Goal: Task Accomplishment & Management: Use online tool/utility

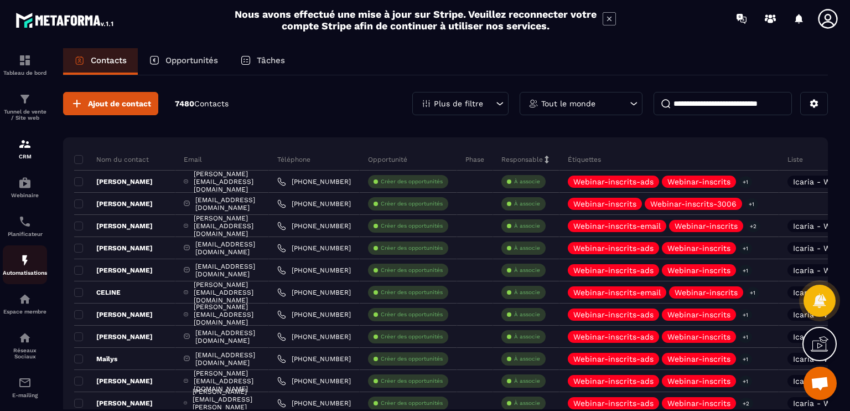
click at [26, 267] on img at bounding box center [24, 259] width 13 height 13
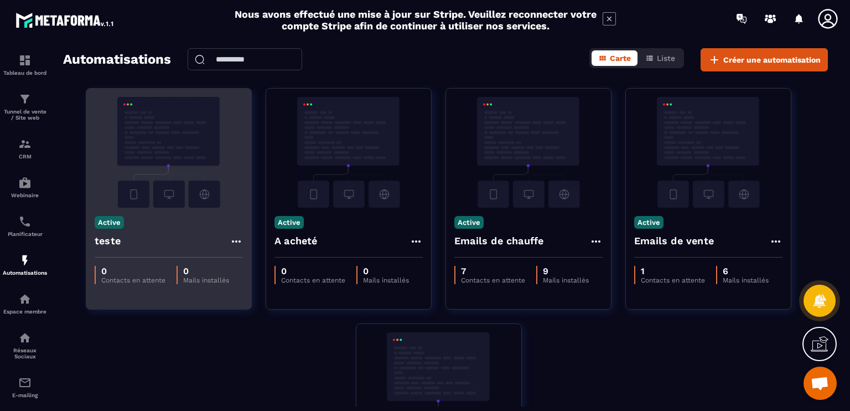
click at [181, 154] on img at bounding box center [169, 152] width 148 height 111
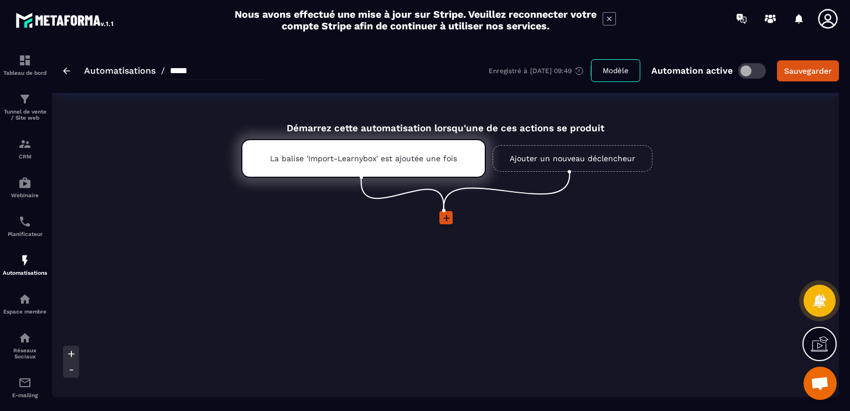
click at [446, 215] on icon at bounding box center [446, 218] width 7 height 7
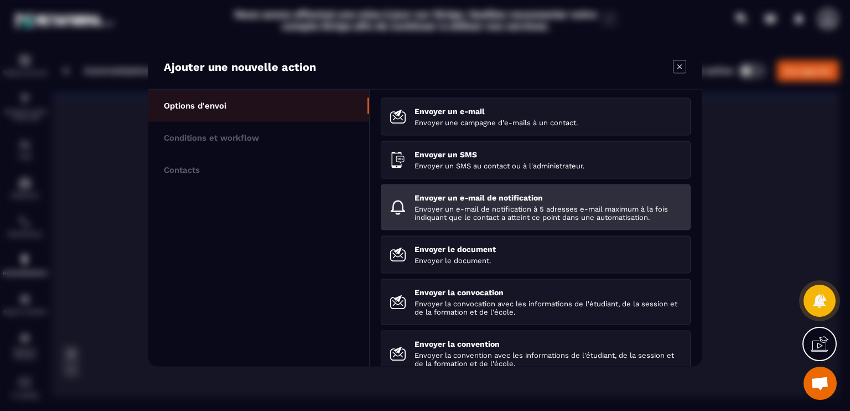
click at [489, 216] on p "Envoyer un e-mail de notification à 5 adresses e-mail maximum à la fois indiqua…" at bounding box center [547, 213] width 267 height 17
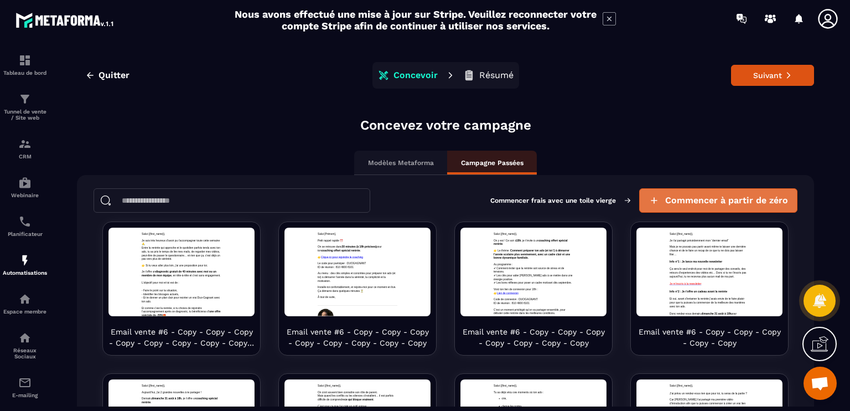
click at [665, 196] on span "Commencer à partir de zéro" at bounding box center [726, 200] width 123 height 11
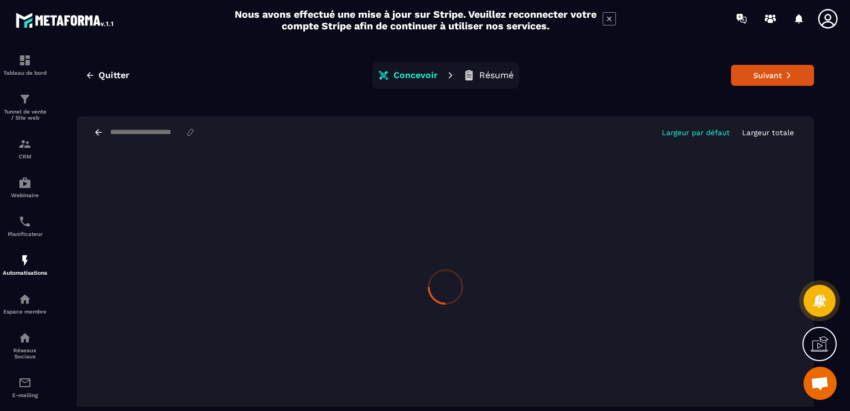
click at [185, 135] on input at bounding box center [147, 132] width 76 height 9
click at [242, 269] on div at bounding box center [445, 286] width 737 height 277
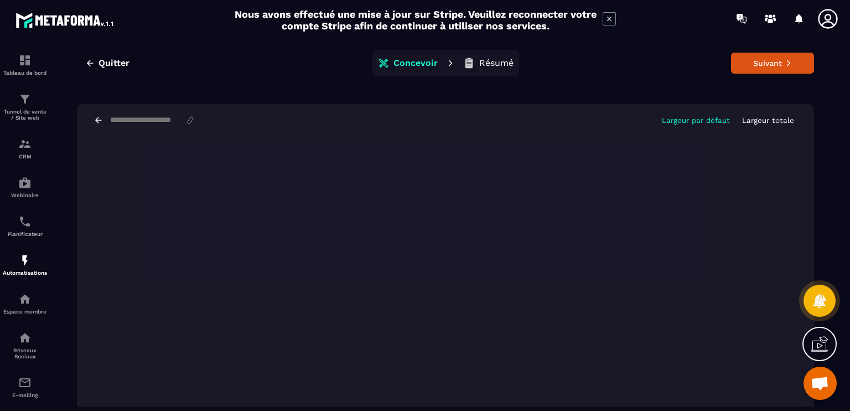
scroll to position [18, 0]
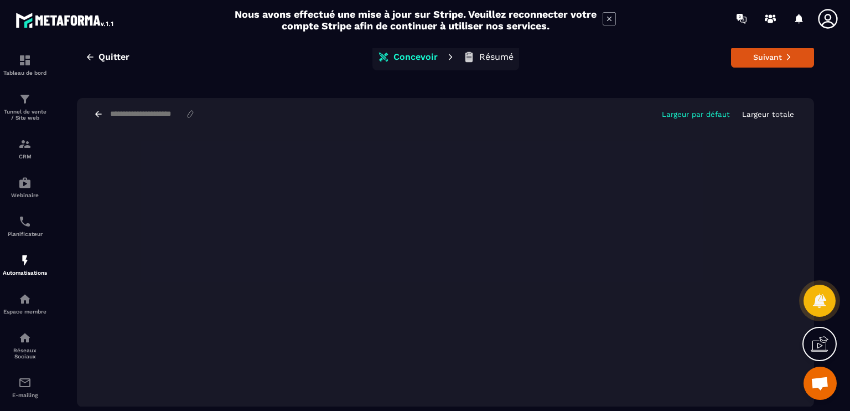
click at [168, 116] on input at bounding box center [147, 114] width 76 height 9
type input "**********"
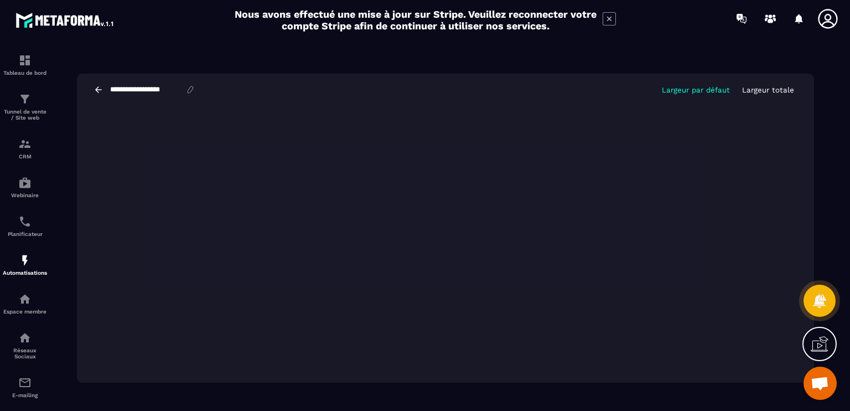
scroll to position [0, 0]
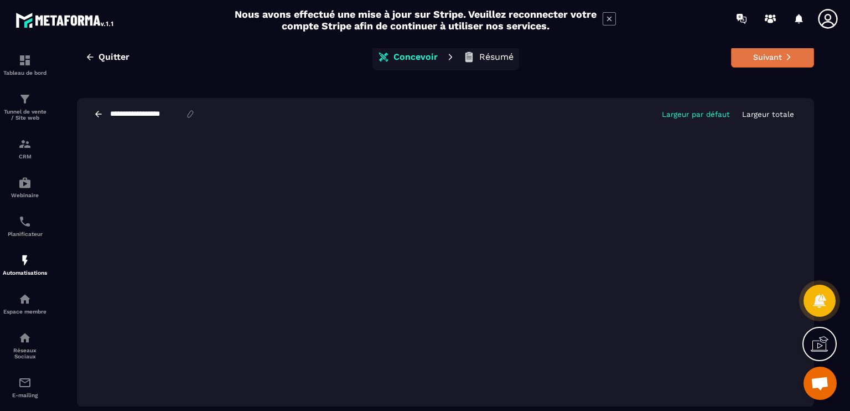
click at [748, 59] on button "Suivant" at bounding box center [772, 56] width 83 height 21
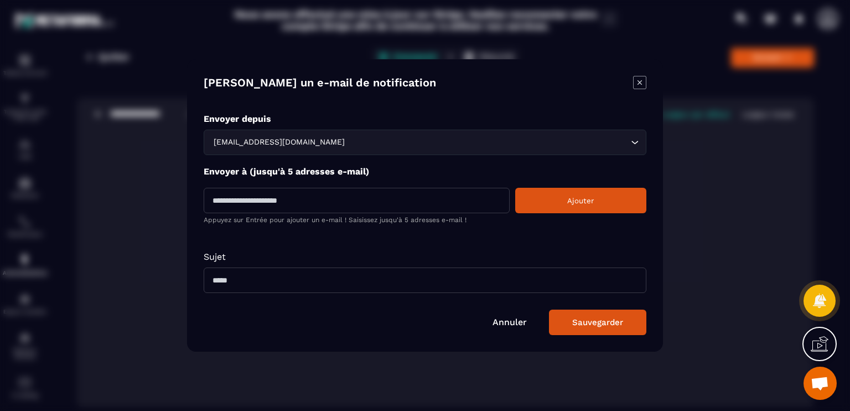
click at [375, 201] on input "Modal window" at bounding box center [357, 200] width 306 height 25
type input "**********"
click at [319, 274] on input "Modal window" at bounding box center [425, 279] width 443 height 25
type input "*"
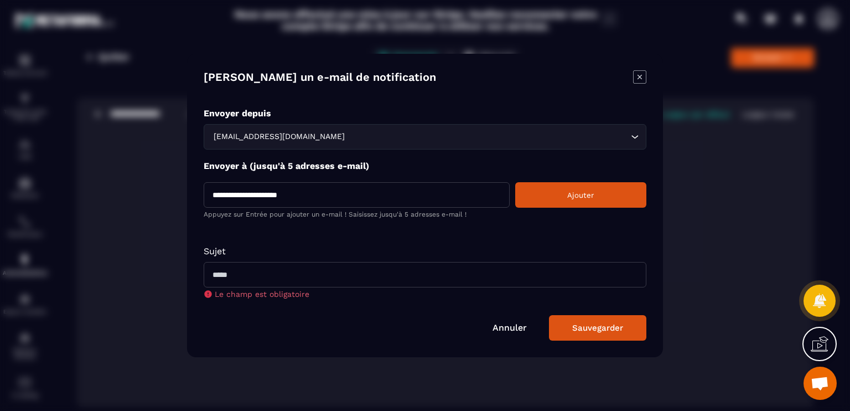
click at [286, 277] on input "Modal window" at bounding box center [425, 274] width 443 height 25
paste input "**********"
type input "**********"
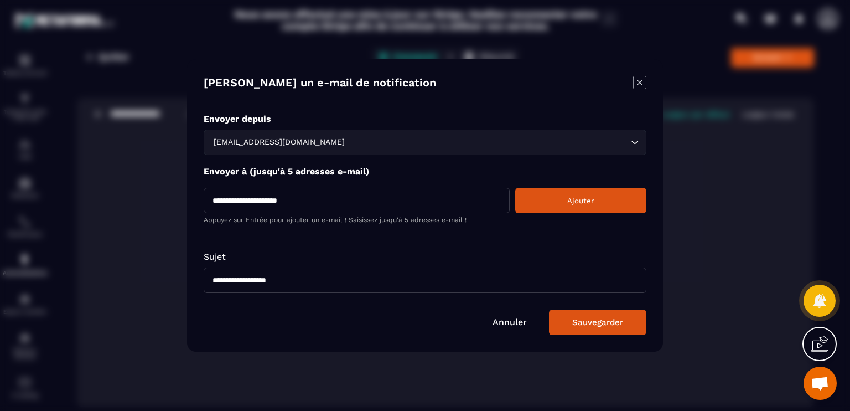
click at [543, 198] on button "Ajouter" at bounding box center [580, 200] width 131 height 25
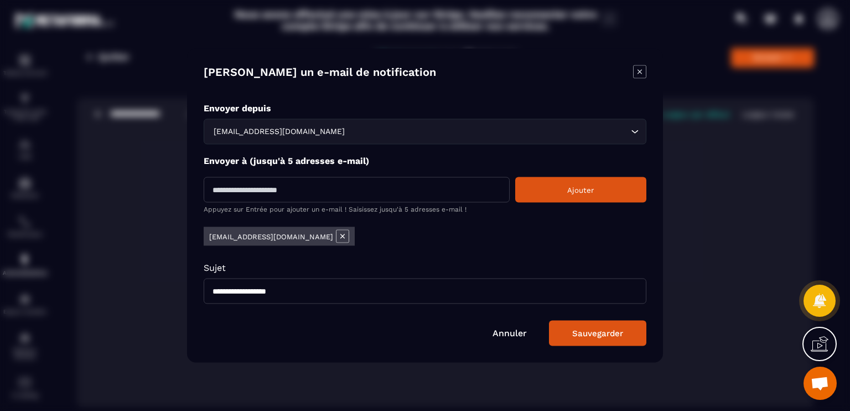
click at [616, 338] on button "Sauvegarder" at bounding box center [597, 332] width 97 height 25
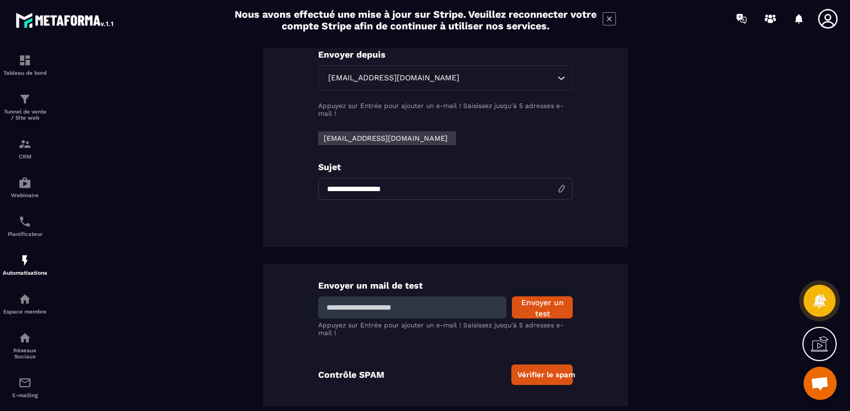
scroll to position [127, 0]
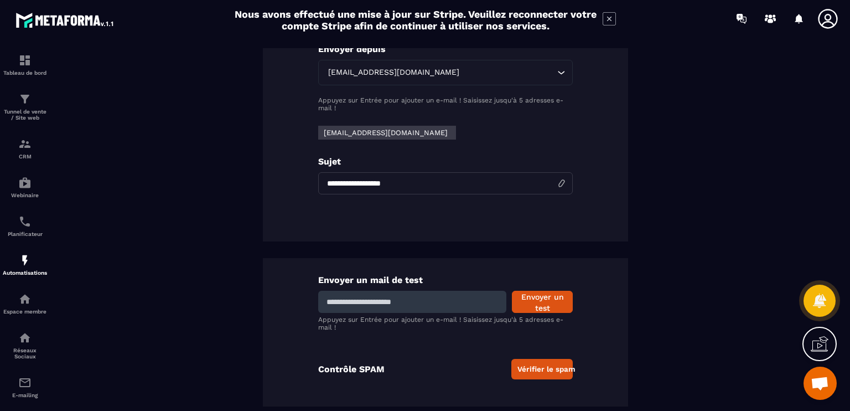
click at [445, 303] on input at bounding box center [412, 301] width 188 height 22
click at [434, 261] on div "Envoyer un mail de test Envoyer un test Appuyez sur Entrée pour ajouter un e-ma…" at bounding box center [445, 332] width 365 height 149
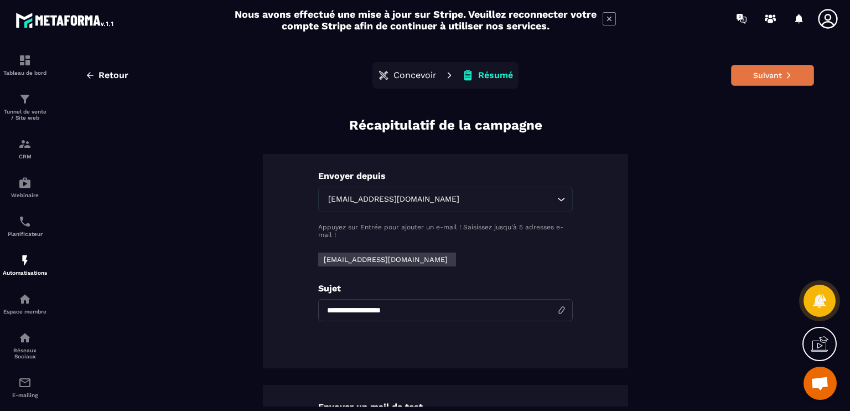
click at [754, 78] on button "Suivant" at bounding box center [772, 75] width 83 height 21
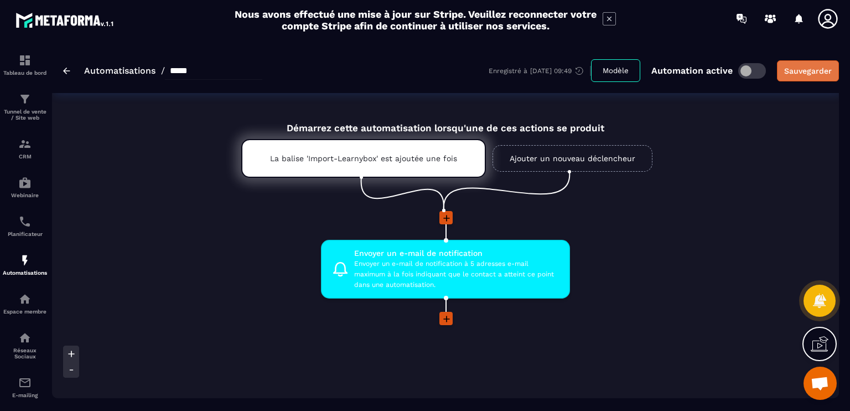
click at [796, 71] on div "Sauvegarder" at bounding box center [808, 70] width 48 height 11
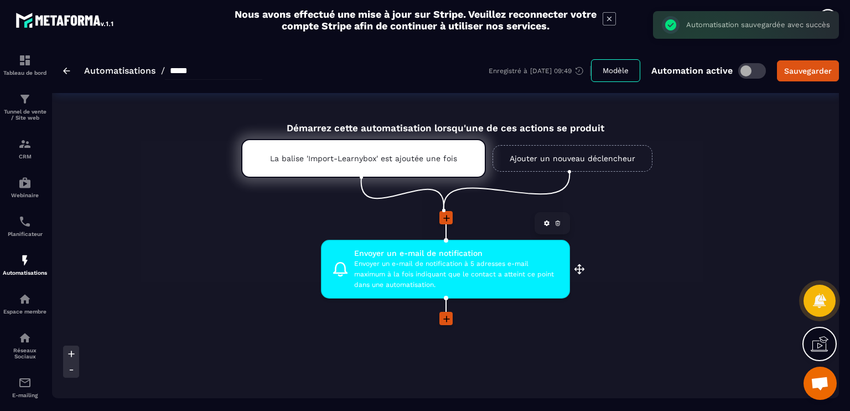
click at [474, 281] on span "Envoyer un e-mail de notification à 5 adresses e-mail maximum à la fois indiqua…" at bounding box center [456, 274] width 205 height 32
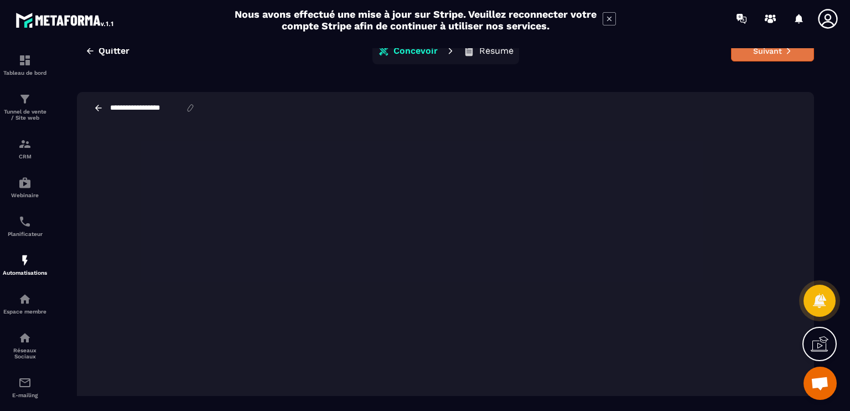
click at [785, 53] on icon at bounding box center [789, 51] width 8 height 8
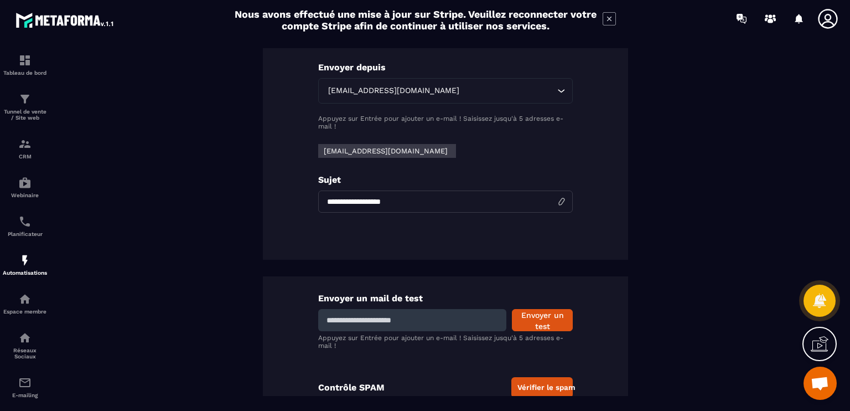
scroll to position [127, 0]
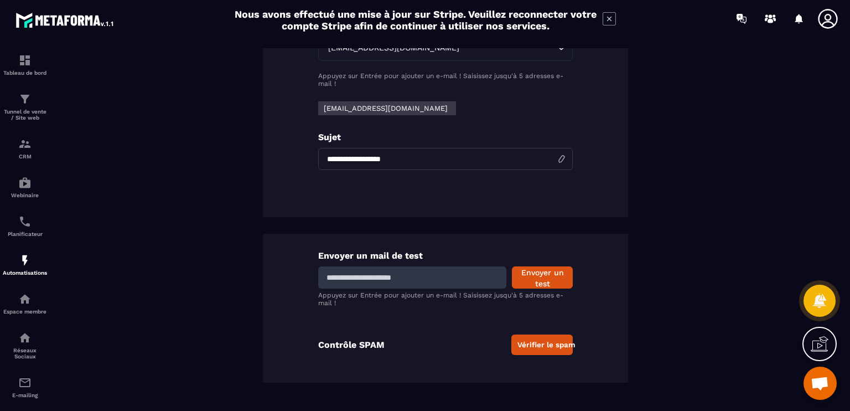
click at [427, 291] on p "Appuyez sur Entrée pour ajouter un e-mail ! Saisissez jusqu'à 5 adresses e-mail…" at bounding box center [445, 298] width 255 height 15
click at [425, 286] on input at bounding box center [412, 277] width 188 height 22
type input "**********"
click at [539, 275] on button "Envoyer un test" at bounding box center [542, 277] width 61 height 22
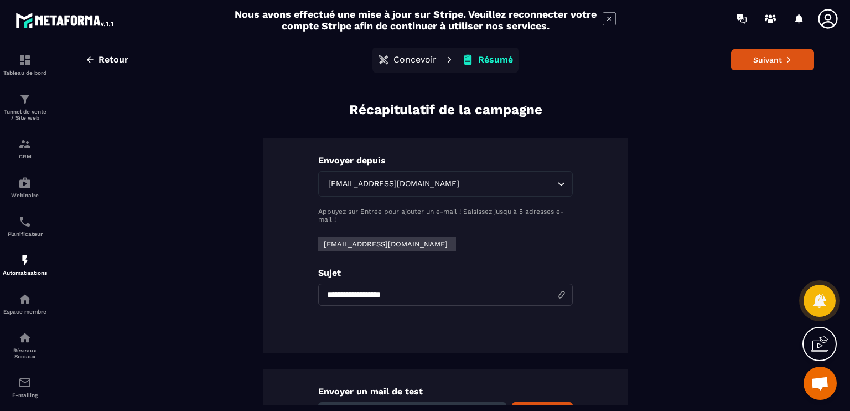
scroll to position [0, 0]
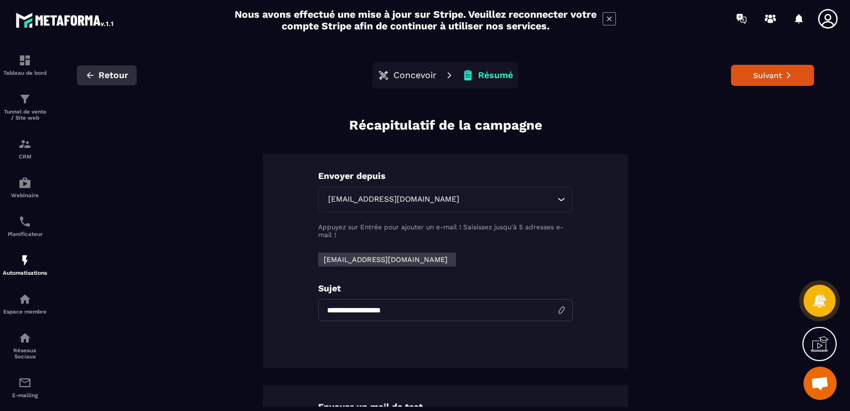
click at [114, 80] on span "Retour" at bounding box center [113, 75] width 30 height 11
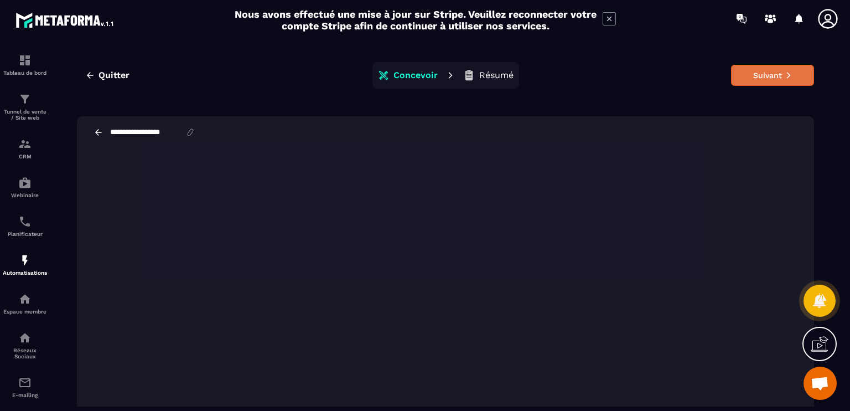
click at [731, 81] on button "Suivant" at bounding box center [772, 75] width 83 height 21
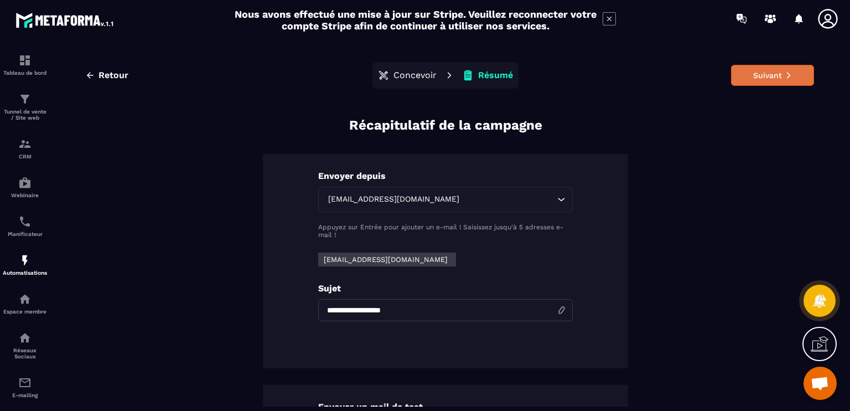
click at [734, 80] on button "Suivant" at bounding box center [772, 75] width 83 height 21
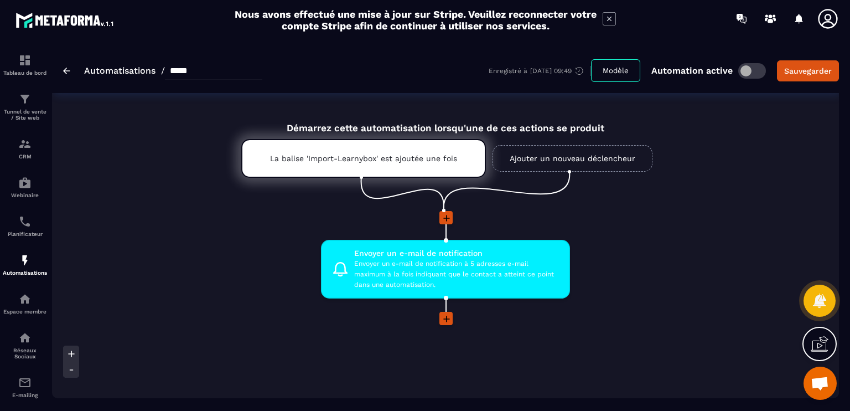
click at [445, 313] on icon at bounding box center [446, 318] width 11 height 11
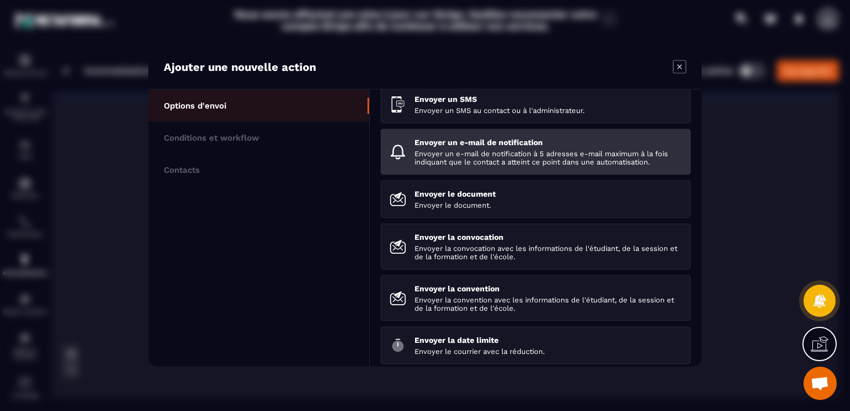
scroll to position [111, 0]
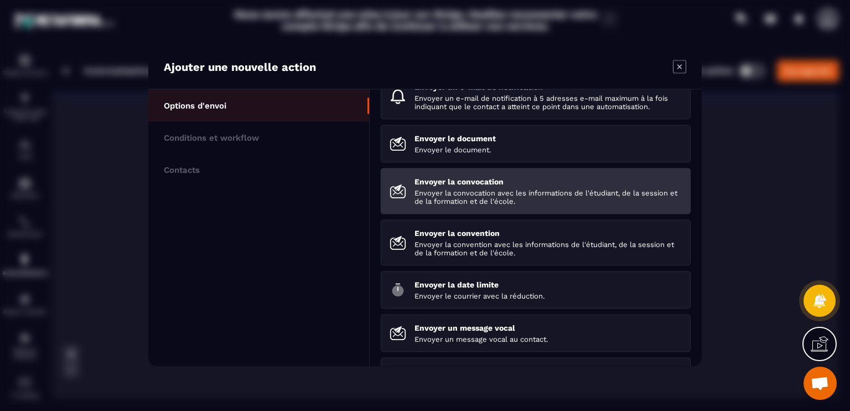
click at [492, 204] on p "Envoyer la convocation avec les informations de l'étudiant, de la session et de…" at bounding box center [547, 197] width 267 height 17
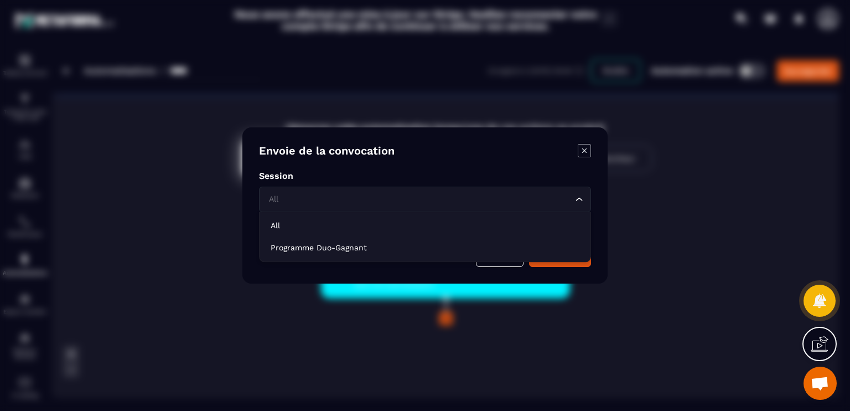
click at [493, 206] on div "All Loading..." at bounding box center [425, 198] width 332 height 25
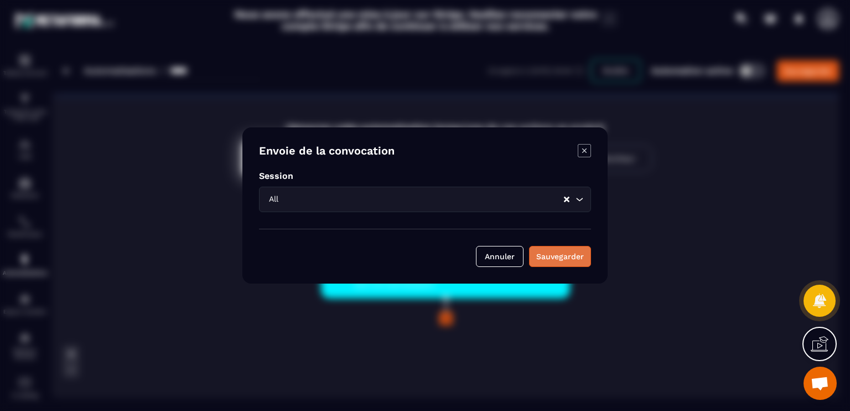
click at [535, 257] on button "Sauvegarder" at bounding box center [560, 256] width 62 height 21
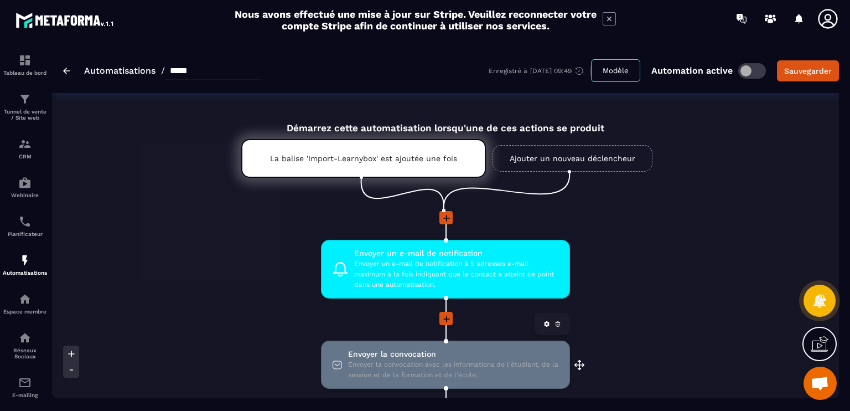
click at [434, 357] on span "Envoyer la convocation" at bounding box center [453, 354] width 211 height 11
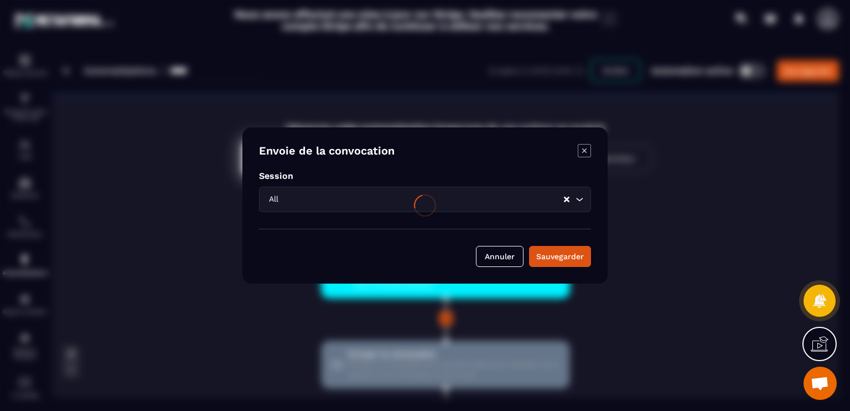
click at [598, 153] on div at bounding box center [425, 205] width 850 height 411
click at [589, 153] on div at bounding box center [425, 205] width 850 height 411
click at [579, 150] on div at bounding box center [425, 205] width 850 height 411
click at [498, 258] on button "Annuler" at bounding box center [500, 256] width 48 height 21
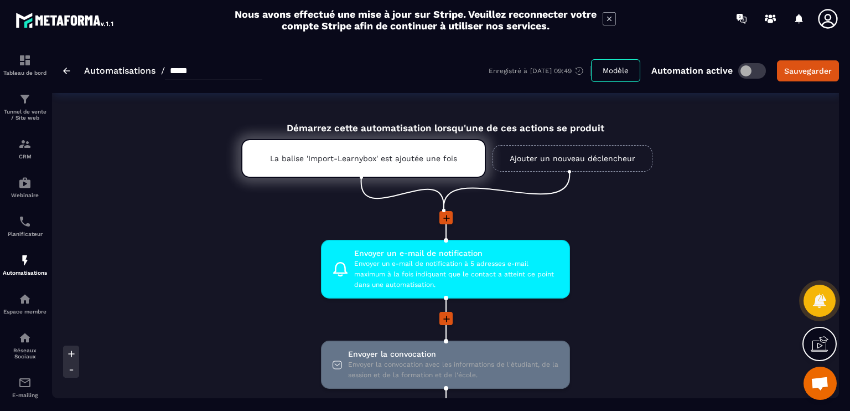
drag, startPoint x: 424, startPoint y: 361, endPoint x: 342, endPoint y: 310, distance: 96.9
click at [342, 310] on li "Envoyer un e-mail de notification Envoyer un e-mail de notification à 5 adresse…" at bounding box center [445, 276] width 249 height 72
click at [558, 324] on icon at bounding box center [557, 324] width 1 height 1
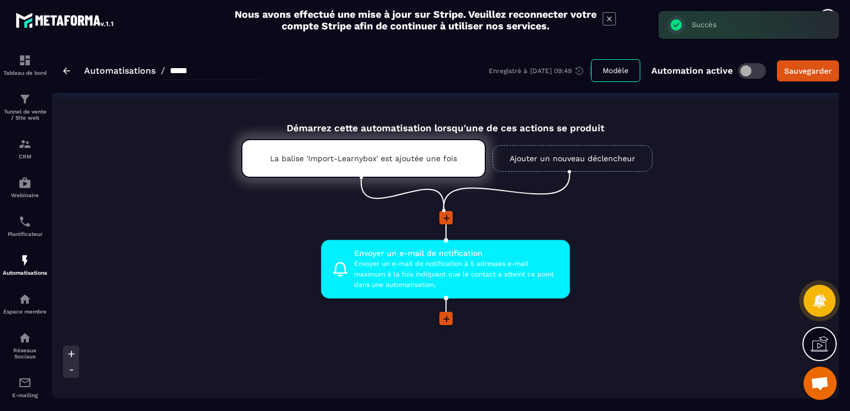
click at [446, 324] on span at bounding box center [445, 318] width 13 height 13
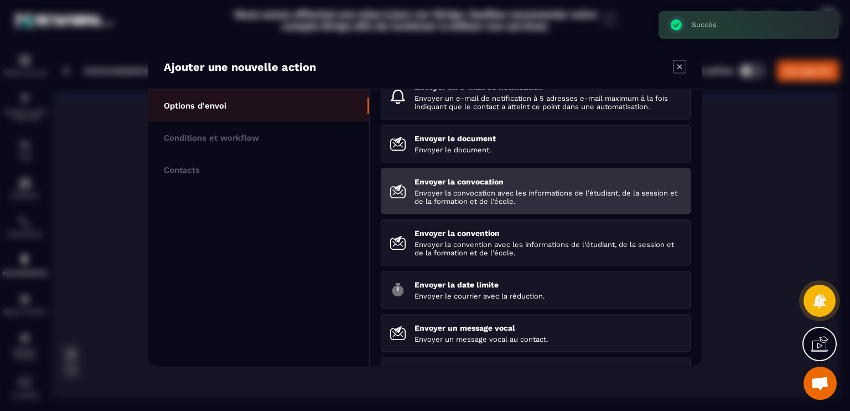
scroll to position [153, 0]
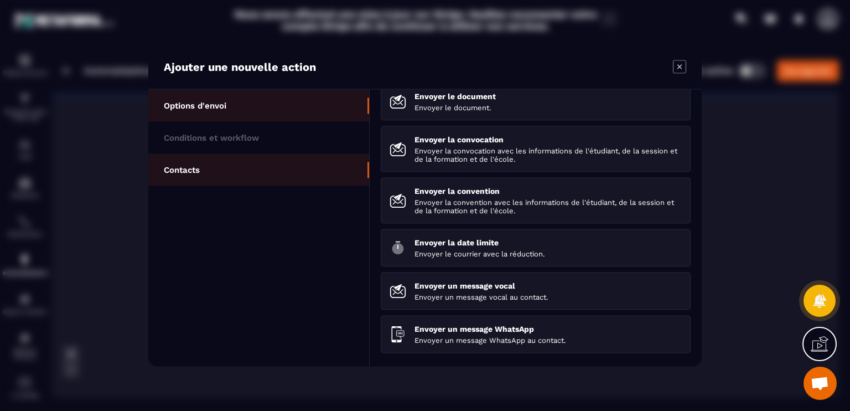
click at [205, 169] on li "Contacts" at bounding box center [258, 170] width 221 height 32
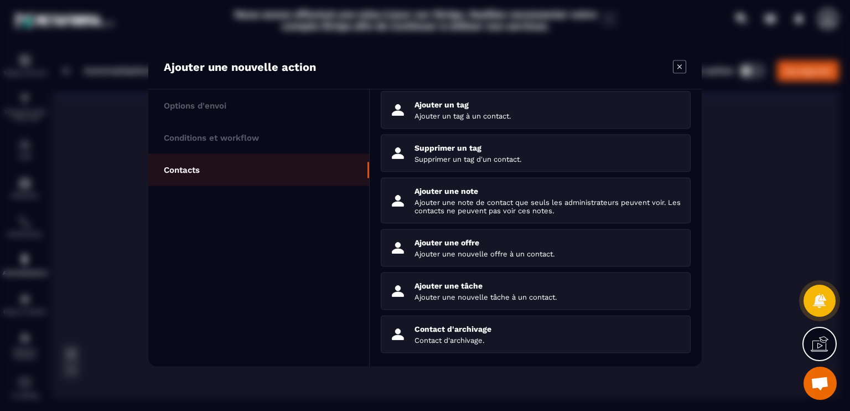
click at [769, 127] on section "Ajouter une nouvelle action Options d'envoi Conditions et workflow Contacts S'a…" at bounding box center [425, 205] width 850 height 411
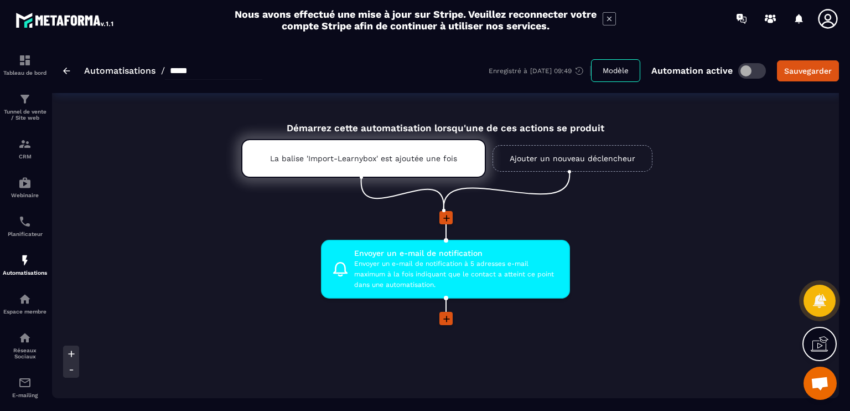
click at [66, 69] on img at bounding box center [66, 71] width 7 height 7
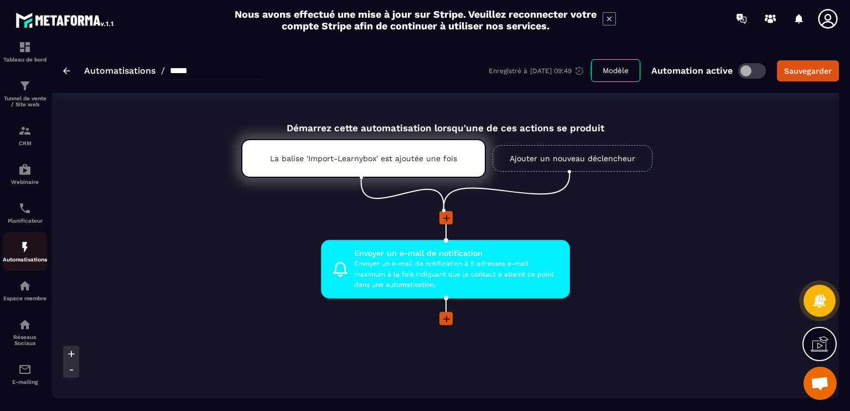
scroll to position [19, 0]
click at [30, 130] on img at bounding box center [24, 129] width 13 height 13
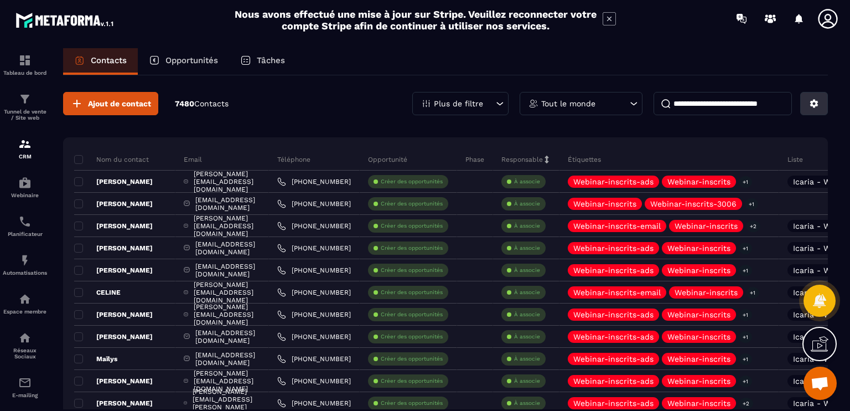
click at [808, 98] on button at bounding box center [814, 103] width 28 height 23
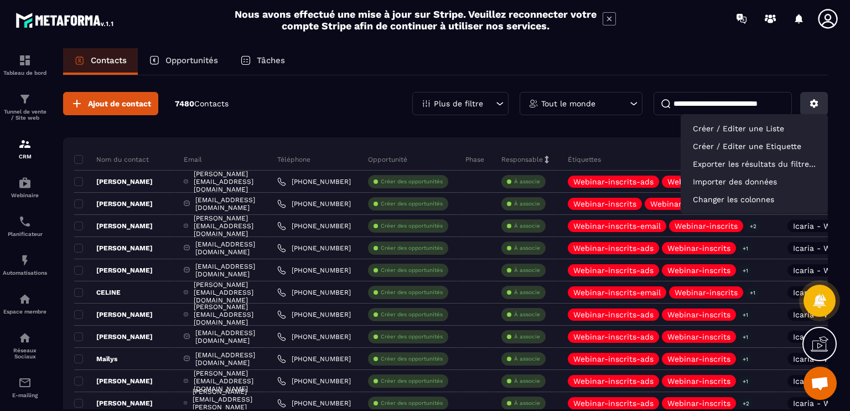
click at [808, 98] on button at bounding box center [814, 103] width 28 height 23
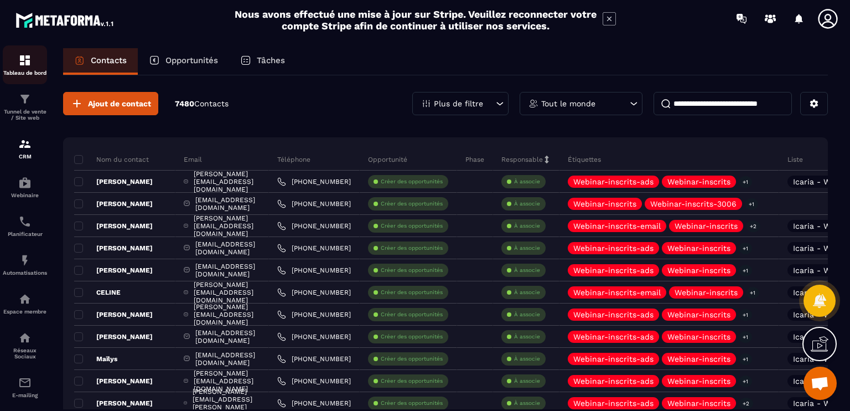
click at [20, 60] on img at bounding box center [24, 60] width 13 height 13
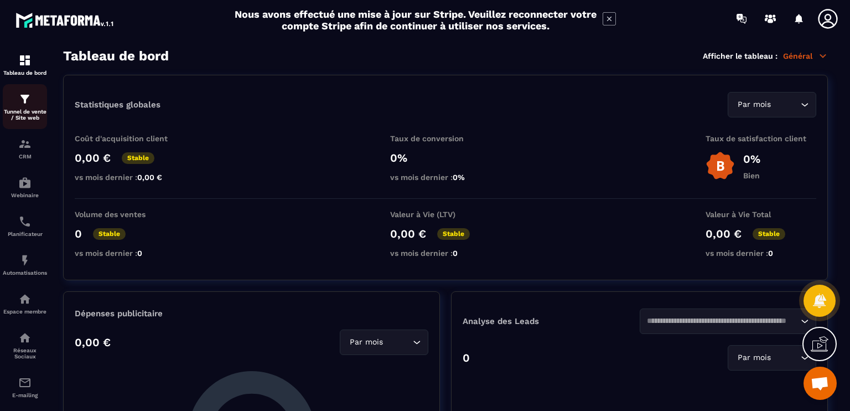
click at [39, 118] on p "Tunnel de vente / Site web" at bounding box center [25, 114] width 44 height 12
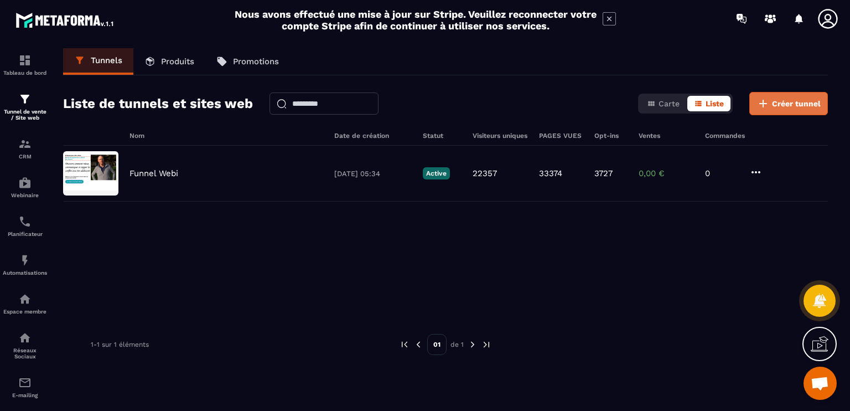
click at [794, 106] on span "Créer tunnel" at bounding box center [796, 103] width 49 height 11
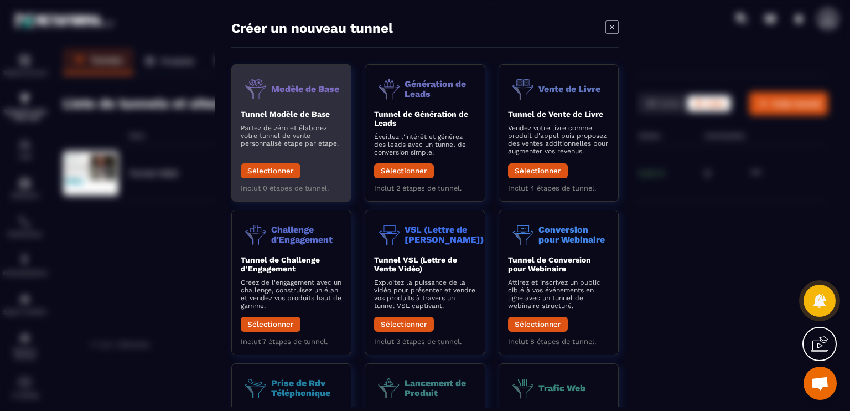
click at [268, 137] on p "Partez de zéro et élaborez votre tunnel de vente personnalisé étape par étape." at bounding box center [291, 135] width 101 height 23
click at [274, 173] on button "Sélectionner" at bounding box center [271, 170] width 60 height 15
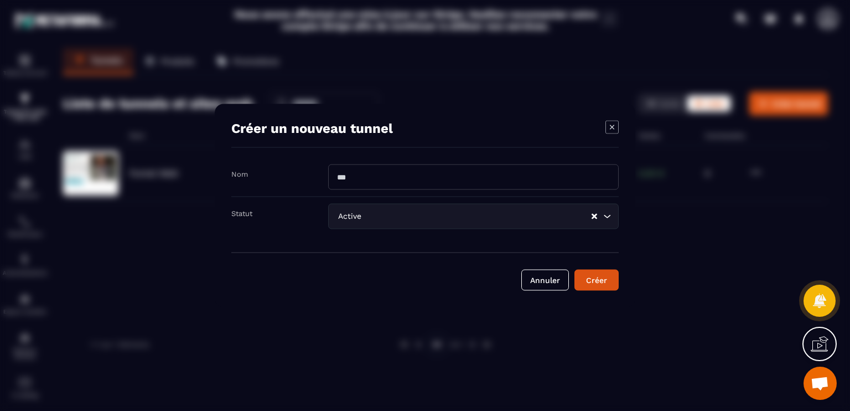
click at [401, 168] on input "Modal window" at bounding box center [473, 176] width 290 height 25
type input "*****"
click at [589, 281] on div "Créer" at bounding box center [597, 279] width 30 height 11
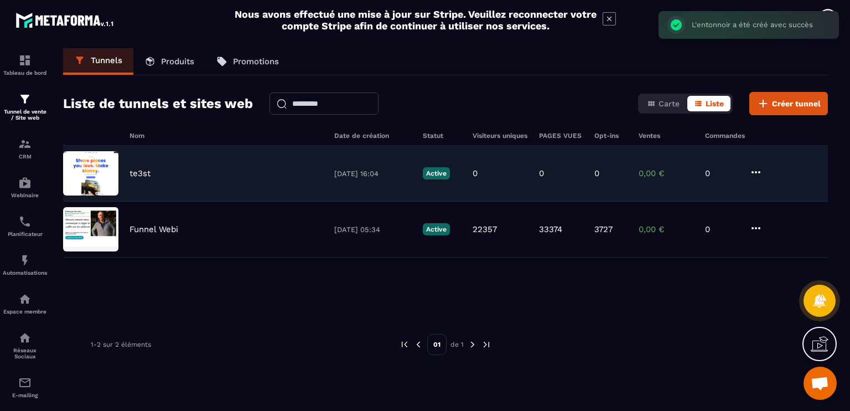
click at [148, 176] on p "te3st" at bounding box center [139, 173] width 21 height 10
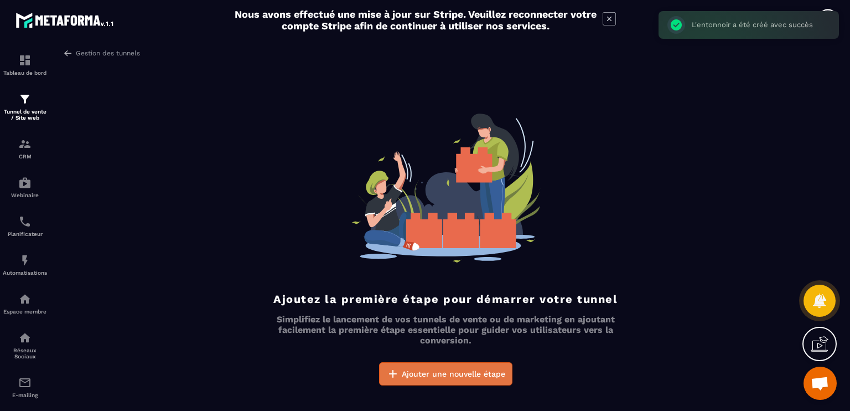
click at [431, 371] on span "Ajouter une nouvelle étape" at bounding box center [453, 373] width 103 height 11
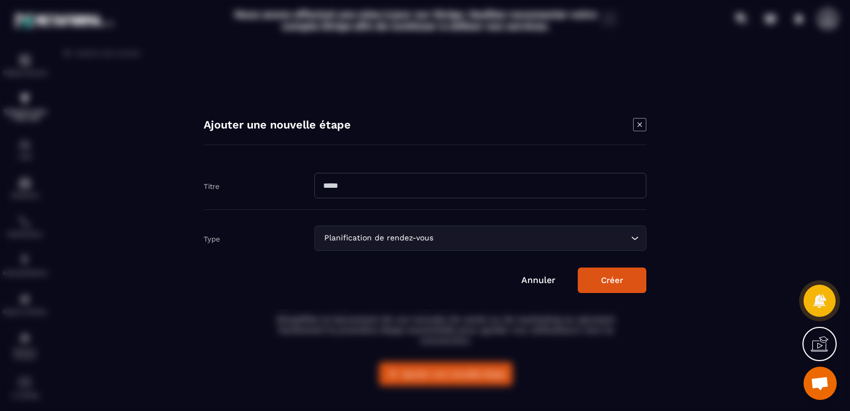
click at [373, 188] on input "Modal window" at bounding box center [480, 185] width 332 height 25
click at [316, 208] on div "Titre" at bounding box center [425, 186] width 443 height 48
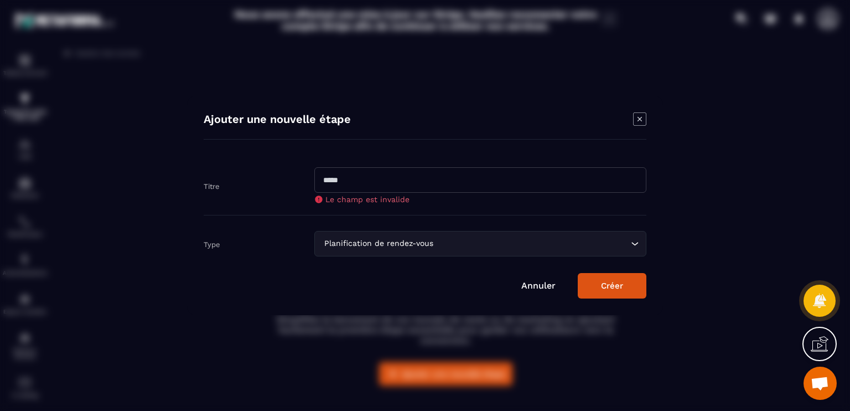
click at [352, 211] on div "Titre Le champ est invalide" at bounding box center [425, 185] width 443 height 59
click at [356, 182] on input "Modal window" at bounding box center [480, 179] width 332 height 25
type input "*****"
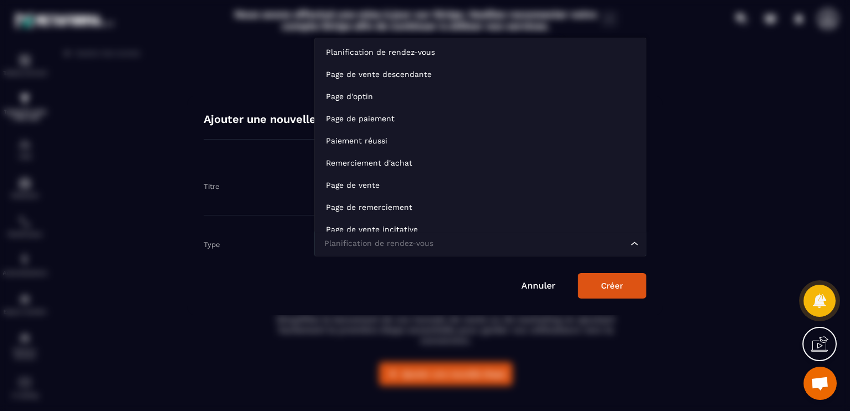
click at [423, 247] on div "Planification de rendez-vous Loading..." at bounding box center [480, 243] width 332 height 25
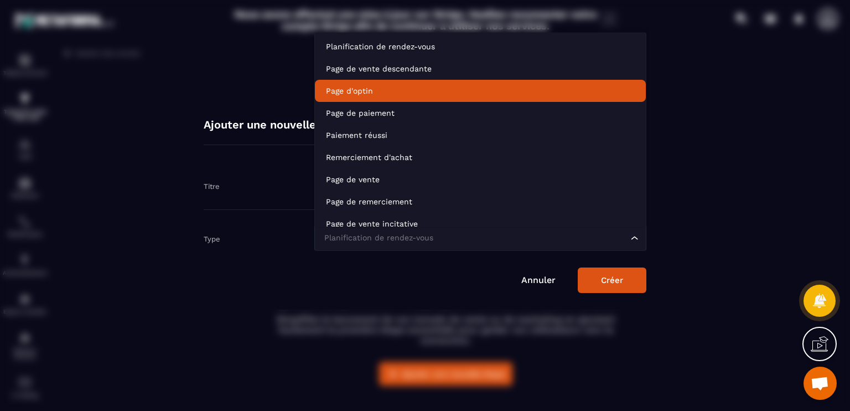
click at [422, 95] on p "Page d'optin" at bounding box center [480, 90] width 309 height 11
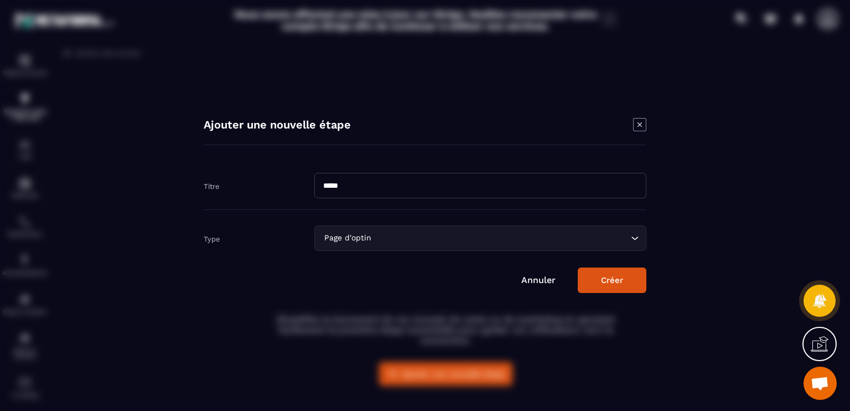
click at [589, 286] on button "Créer" at bounding box center [612, 279] width 69 height 25
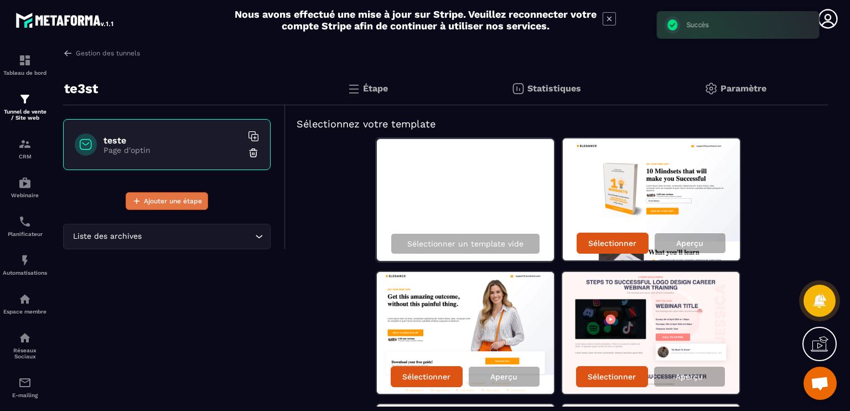
click at [181, 201] on span "Ajouter une étape" at bounding box center [173, 200] width 58 height 11
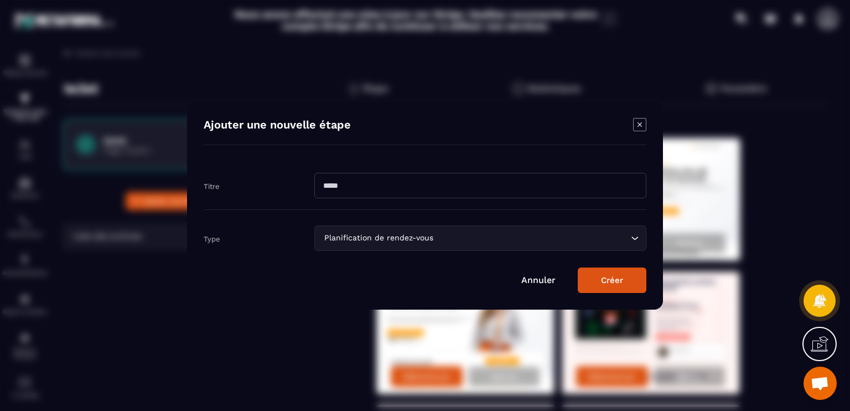
click at [641, 124] on icon "Modal window" at bounding box center [639, 124] width 13 height 13
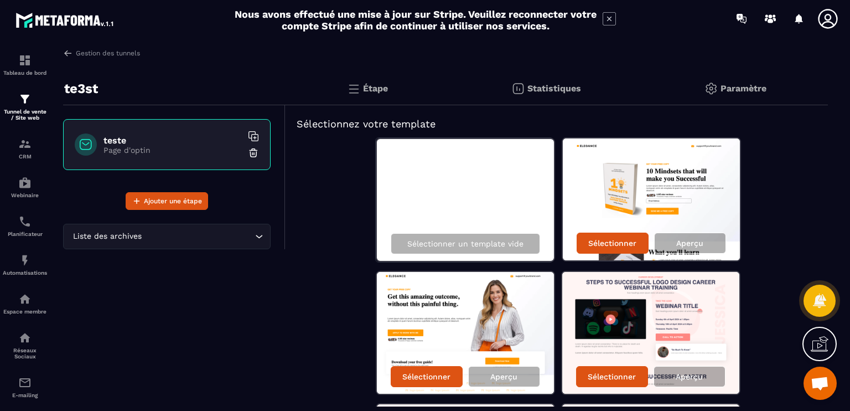
click at [356, 85] on img at bounding box center [353, 88] width 13 height 13
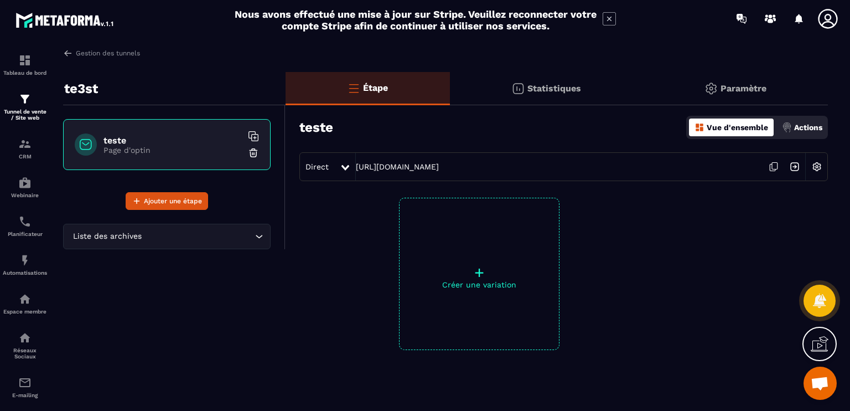
click at [798, 165] on img at bounding box center [794, 166] width 21 height 21
click at [715, 86] on img at bounding box center [710, 88] width 13 height 13
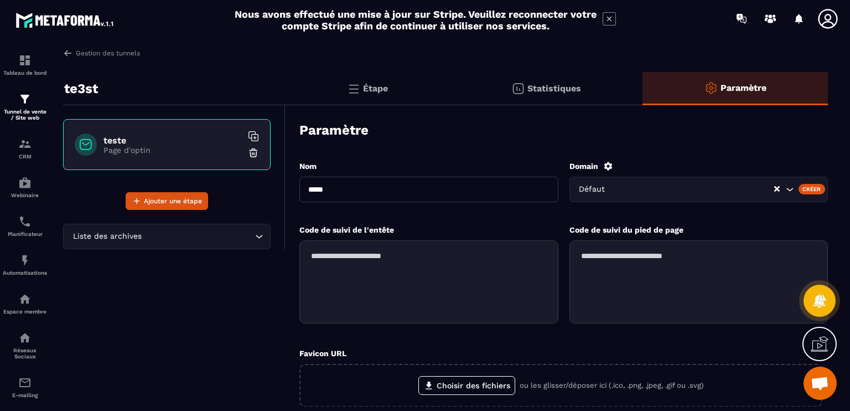
click at [642, 91] on div "Statistiques" at bounding box center [734, 88] width 185 height 33
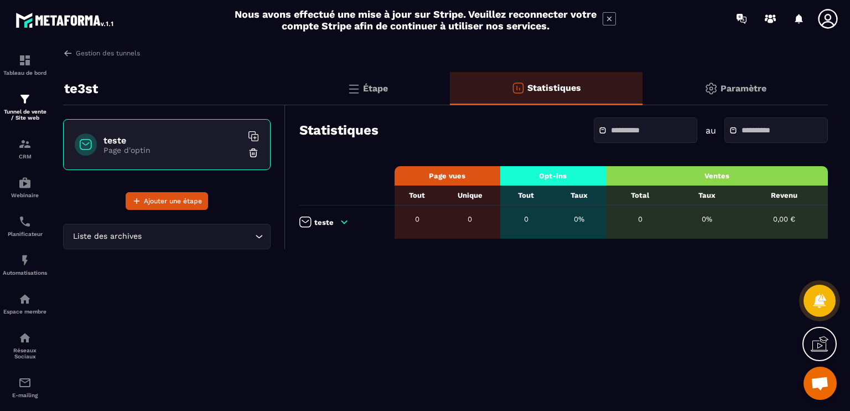
click at [450, 84] on div "Étape" at bounding box center [546, 88] width 193 height 33
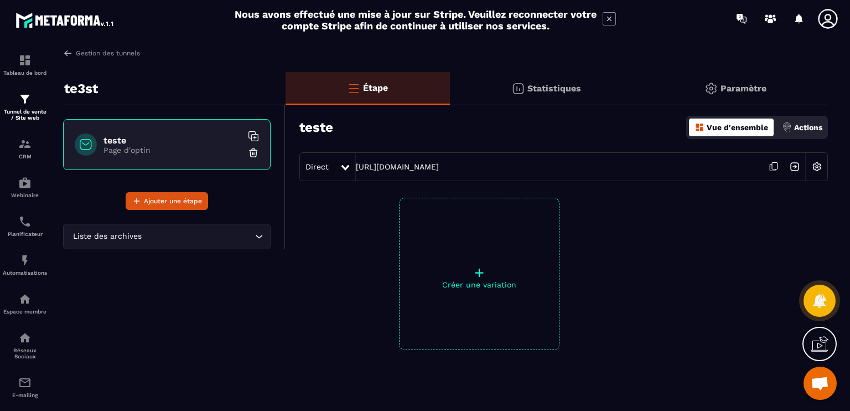
click at [347, 158] on div at bounding box center [346, 167] width 13 height 20
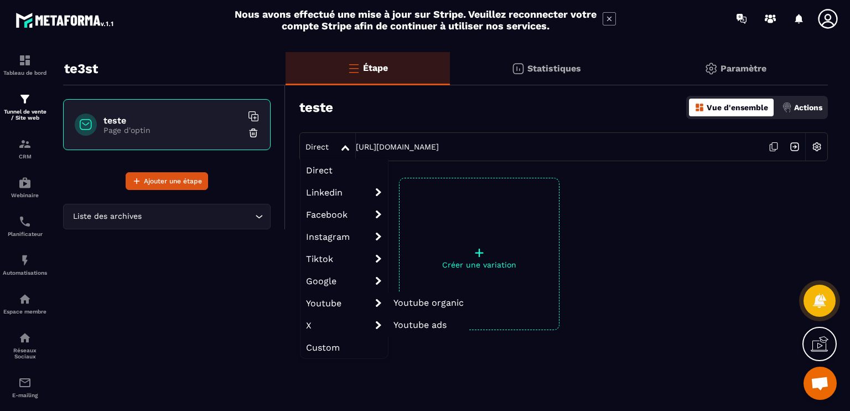
scroll to position [32, 0]
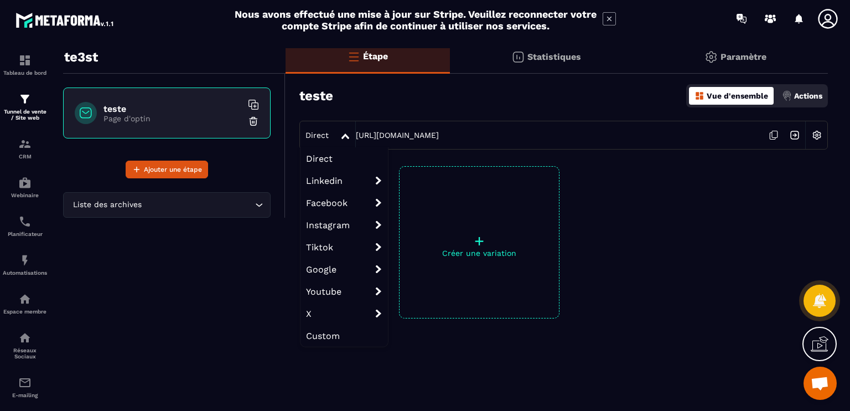
click at [338, 331] on span "Custom" at bounding box center [343, 335] width 87 height 22
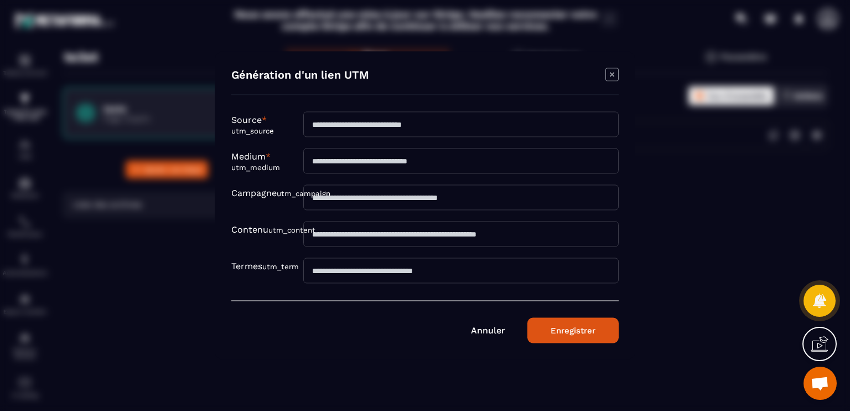
click at [614, 71] on icon "Modal window" at bounding box center [611, 74] width 13 height 13
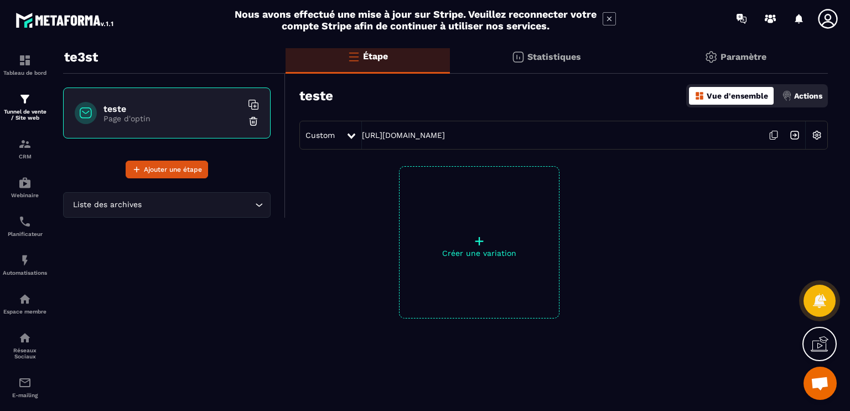
scroll to position [0, 0]
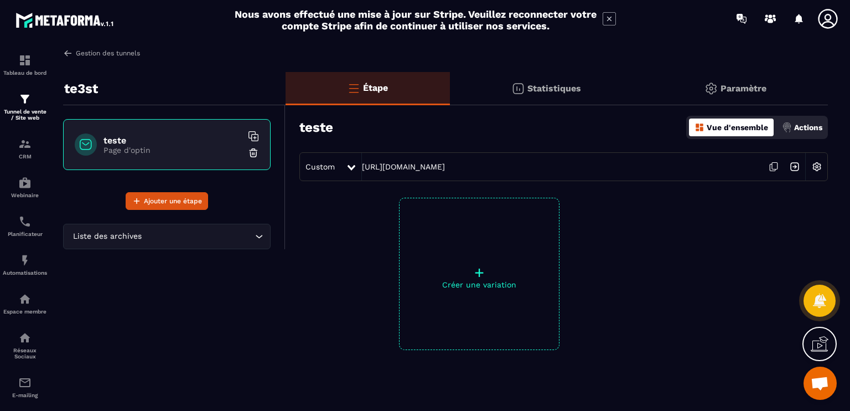
click at [98, 53] on link "Gestion des tunnels" at bounding box center [101, 53] width 77 height 10
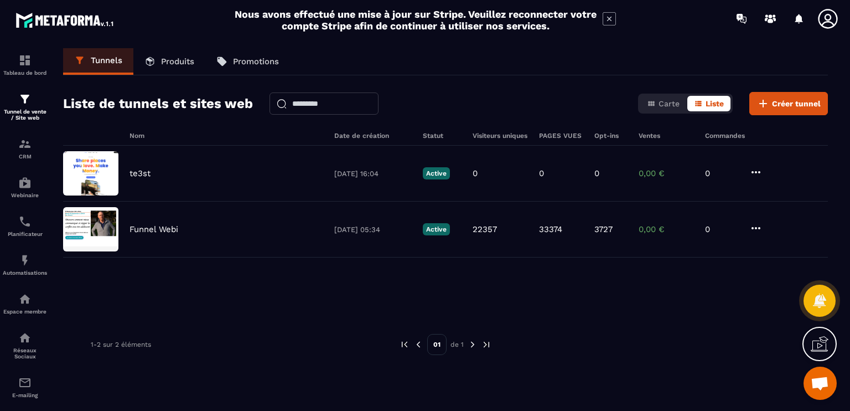
click at [222, 70] on link "Promotions" at bounding box center [247, 61] width 85 height 27
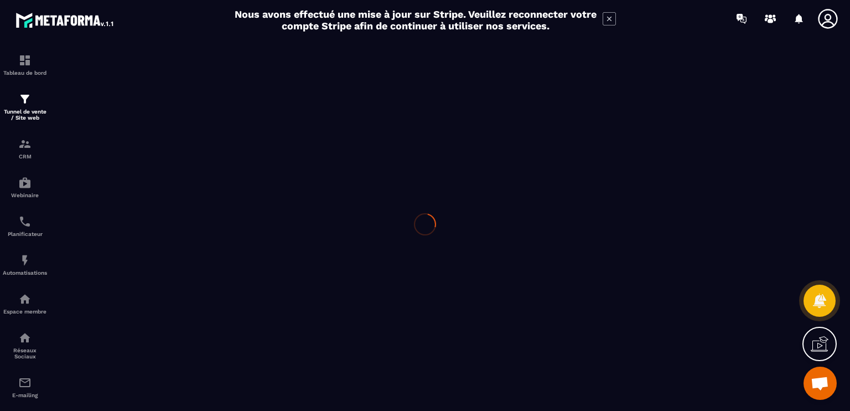
click at [230, 56] on div at bounding box center [425, 223] width 850 height 373
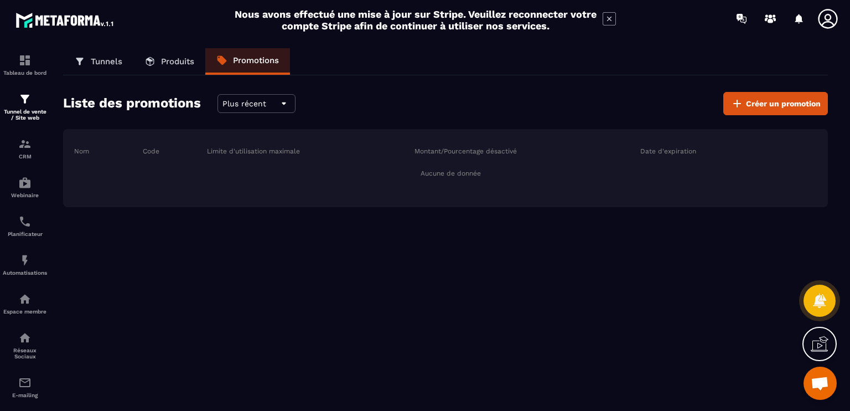
click at [170, 68] on link "Produits" at bounding box center [169, 61] width 72 height 27
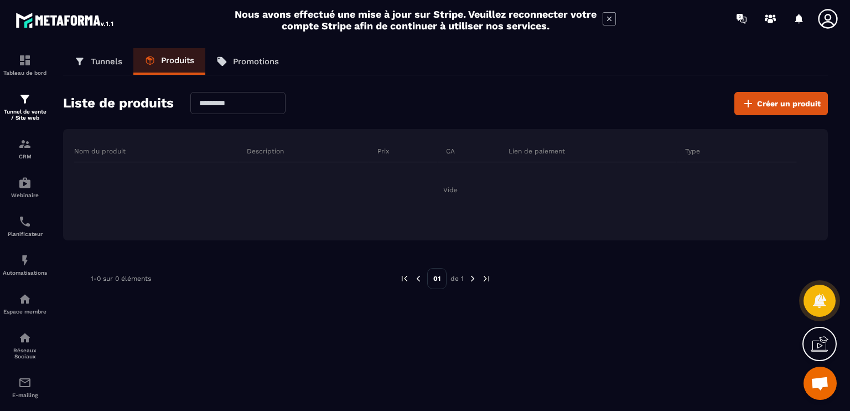
click at [88, 64] on link "Tunnels" at bounding box center [98, 61] width 70 height 27
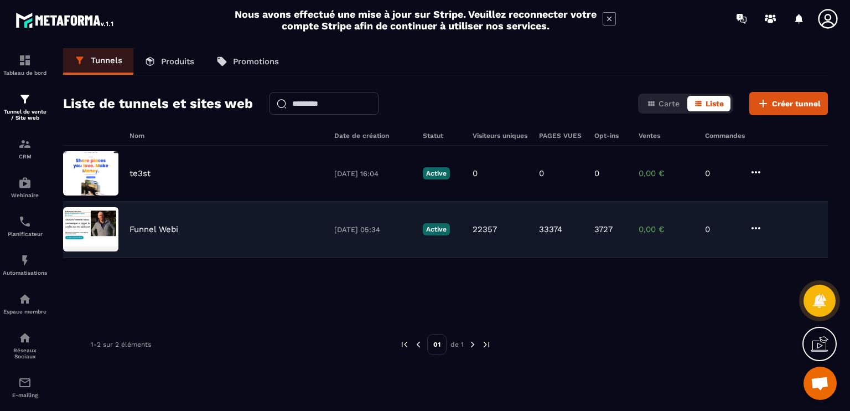
click at [275, 229] on div "Funnel Webi" at bounding box center [226, 229] width 194 height 10
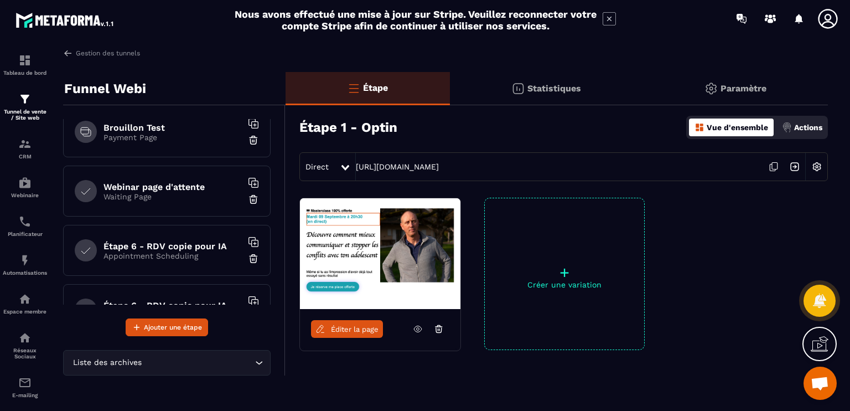
scroll to position [719, 0]
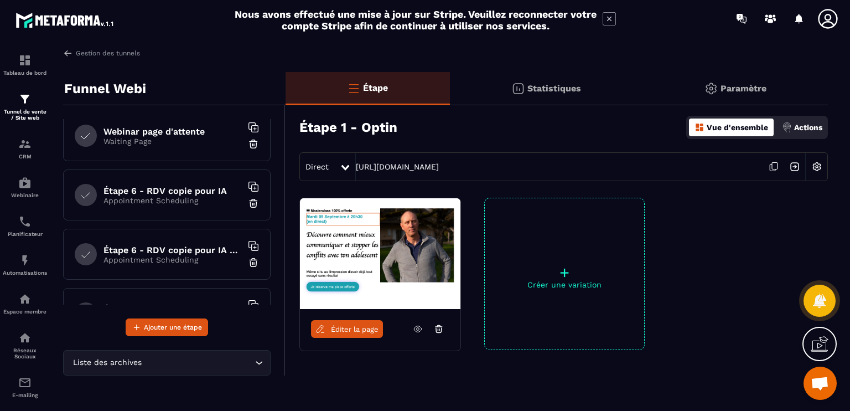
click at [190, 190] on h6 "Étape 6 - RDV copie pour IA" at bounding box center [172, 190] width 138 height 11
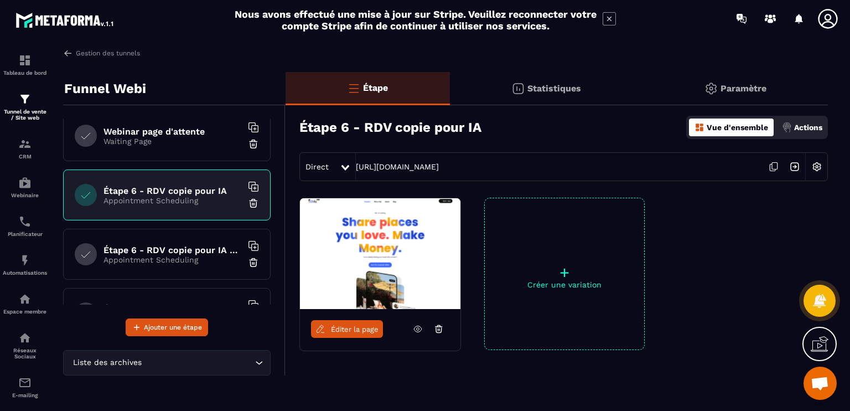
click at [821, 379] on span "Ouvrir le chat" at bounding box center [820, 383] width 18 height 15
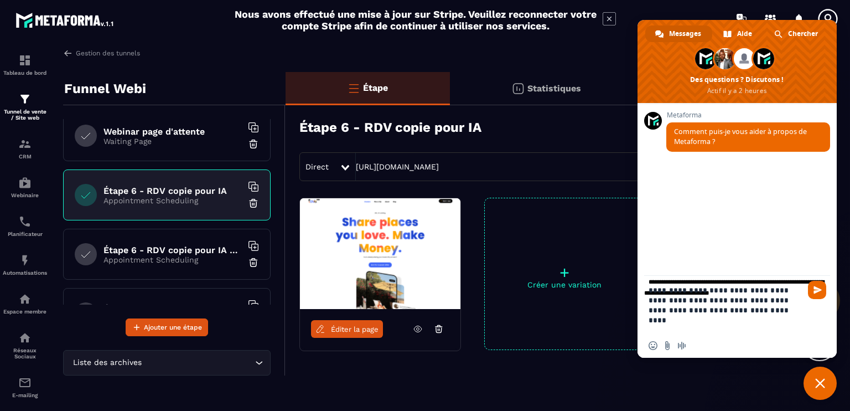
type textarea "**********"
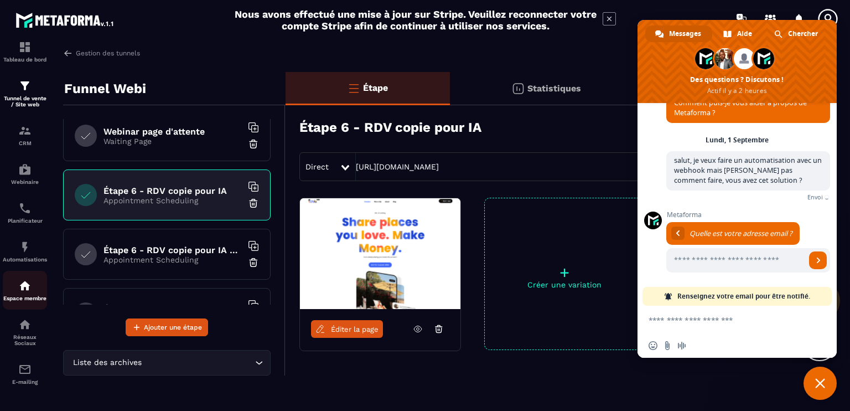
scroll to position [19, 0]
click at [700, 261] on input "Entrez votre adresse email..." at bounding box center [735, 260] width 139 height 24
type input "**********"
click at [809, 261] on link "Envoyer" at bounding box center [818, 260] width 18 height 18
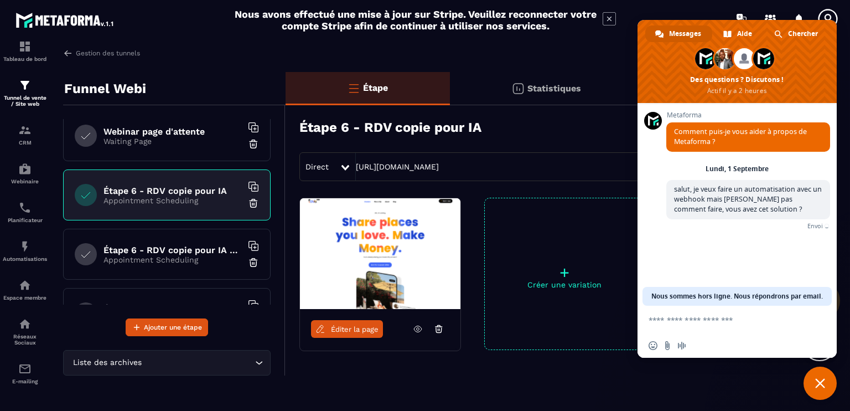
click at [251, 40] on section "Tableau de bord Tunnel de vente / Site web CRM Webinaire Planificateur Automati…" at bounding box center [425, 227] width 850 height 380
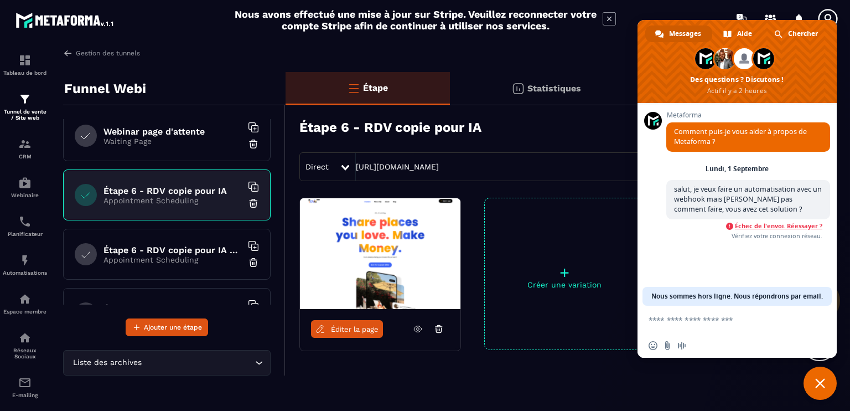
click at [758, 229] on span "Échec de l'envoi. Réessayer ?" at bounding box center [778, 226] width 87 height 8
click at [0, 0] on lt-div at bounding box center [0, 0] width 0 height 0
click at [604, 137] on div "Étape 6 - RDV copie pour IA Vue d'ensemble Actions" at bounding box center [563, 127] width 528 height 39
click at [793, 41] on span "Chercher" at bounding box center [803, 33] width 30 height 17
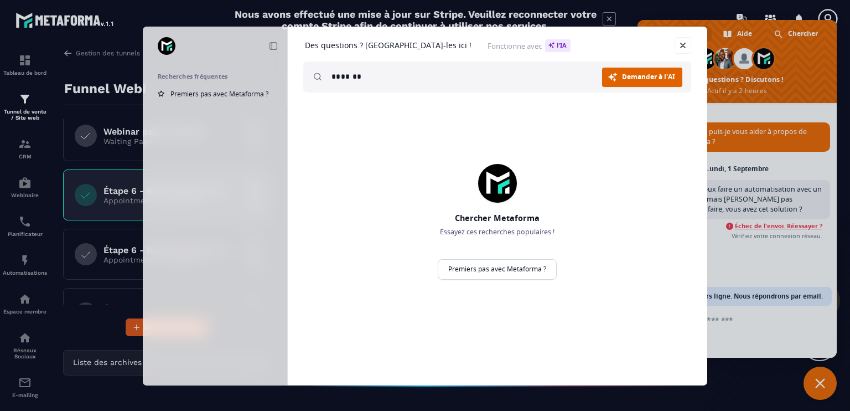
type input "*******"
click at [645, 74] on span "Demander à l'AI" at bounding box center [648, 77] width 53 height 7
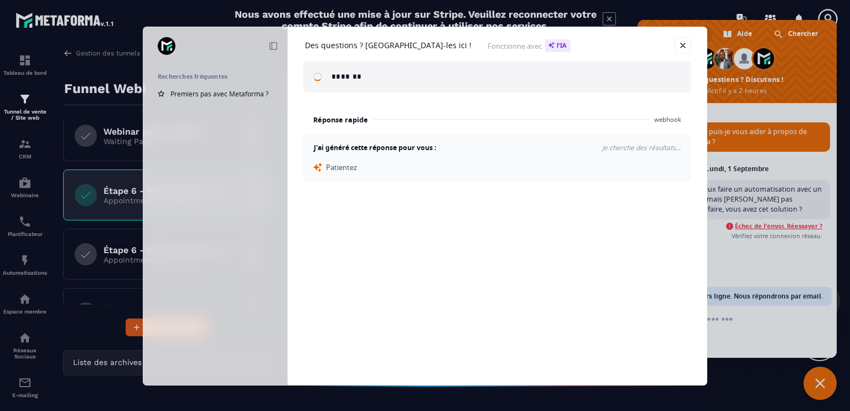
click at [334, 232] on div "Réponse rapide webhook J'ai généré cette réponse pour vous : Je cherche des rés…" at bounding box center [497, 237] width 388 height 249
click at [287, 194] on div "Réduire Recherches fréquentes Premiers pas avec Metaforma ? Des questions ? [GE…" at bounding box center [425, 205] width 564 height 357
click at [332, 209] on div "Réponse rapide webhook J'ai généré cette réponse pour vous : Je cherche des rés…" at bounding box center [497, 237] width 388 height 249
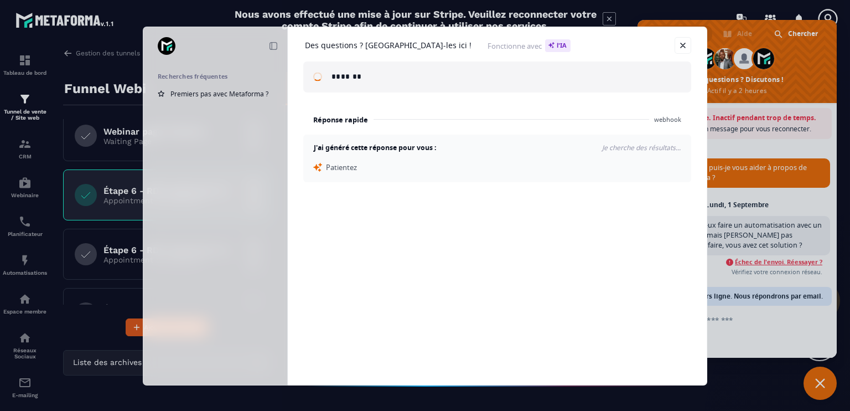
click at [314, 223] on div "Réponse rapide webhook J'ai généré cette réponse pour vous : Je cherche des rés…" at bounding box center [497, 237] width 388 height 249
